Goal: Navigation & Orientation: Understand site structure

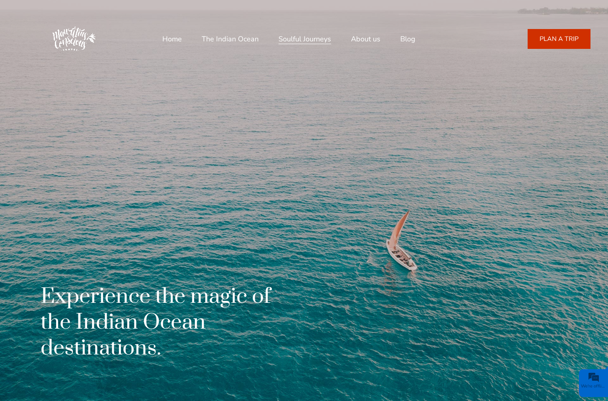
click at [305, 39] on span "Soulful Journeys" at bounding box center [304, 39] width 53 height 10
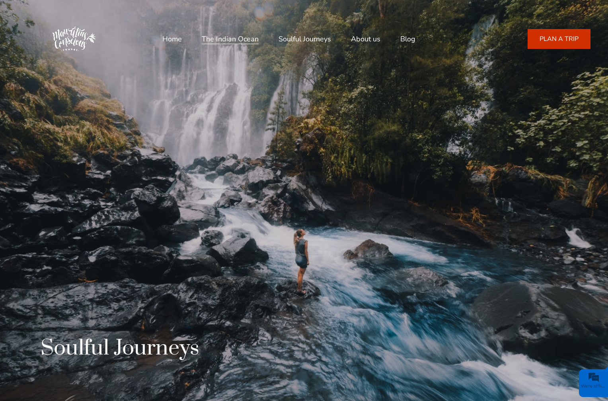
click at [230, 39] on span "The Indian Ocean" at bounding box center [230, 39] width 57 height 10
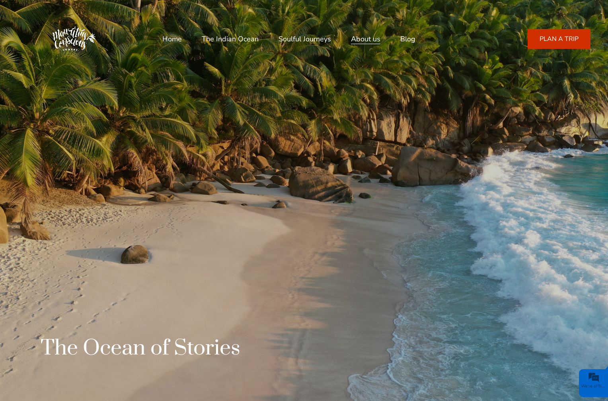
click at [366, 39] on span "About us" at bounding box center [365, 39] width 29 height 10
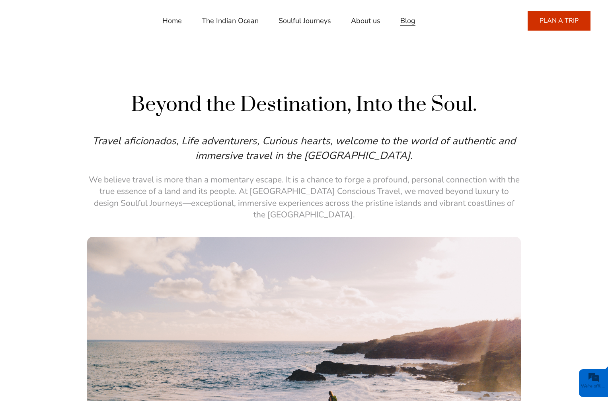
click at [408, 21] on span "Blog" at bounding box center [407, 21] width 15 height 10
